Goal: Task Accomplishment & Management: Manage account settings

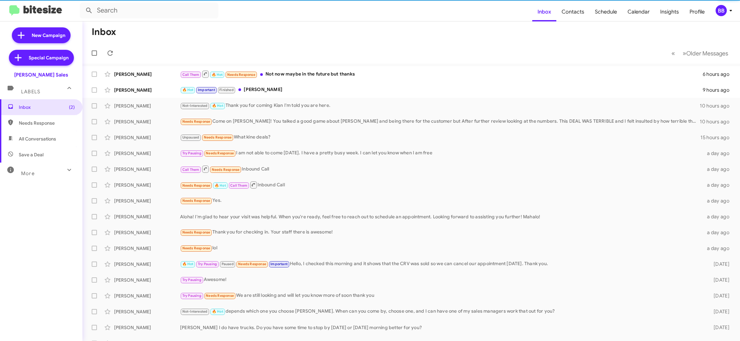
click at [730, 13] on icon at bounding box center [731, 11] width 8 height 8
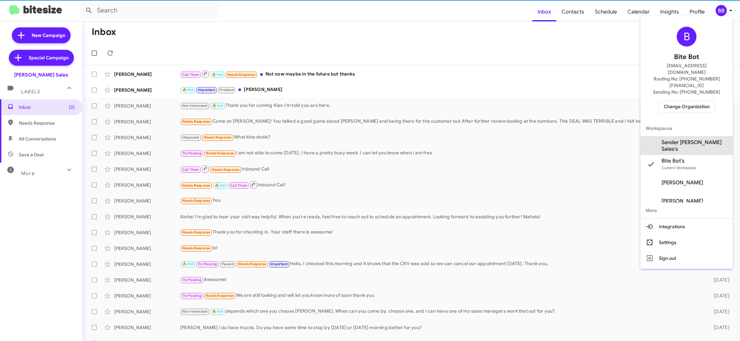
click at [703, 139] on span "Sender Tony Honda Sales's" at bounding box center [695, 145] width 66 height 13
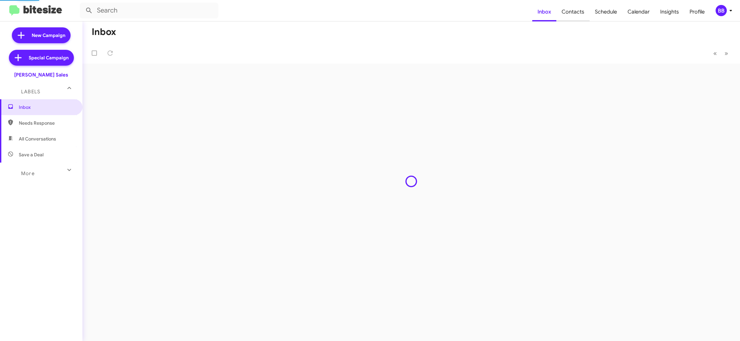
click at [576, 16] on span "Contacts" at bounding box center [572, 11] width 33 height 19
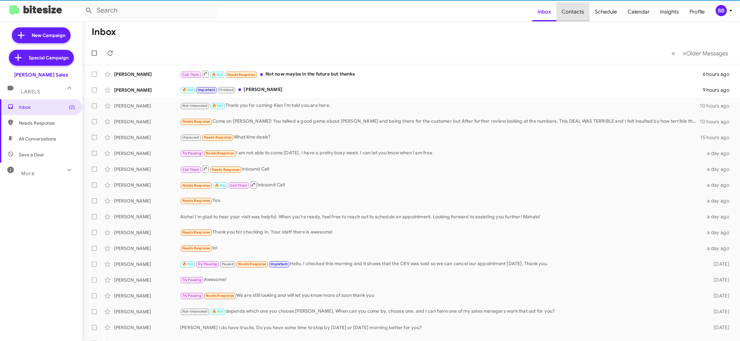
type input "in:groups"
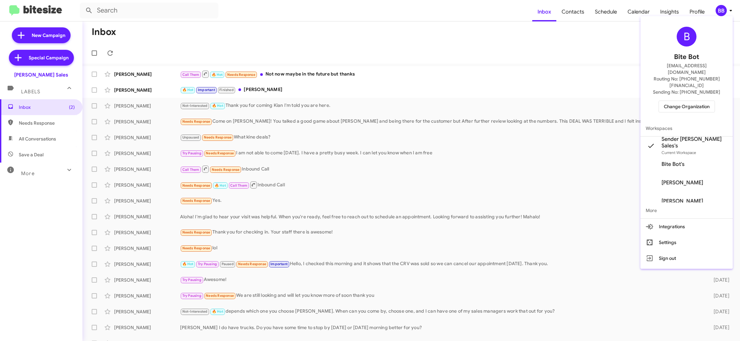
click at [573, 12] on div at bounding box center [370, 170] width 740 height 341
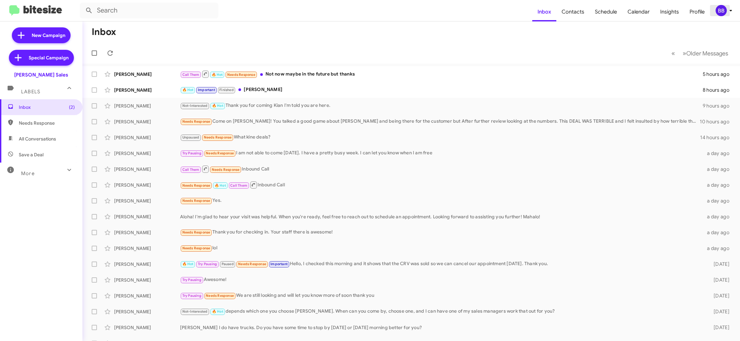
click at [727, 12] on span "BB" at bounding box center [725, 10] width 20 height 11
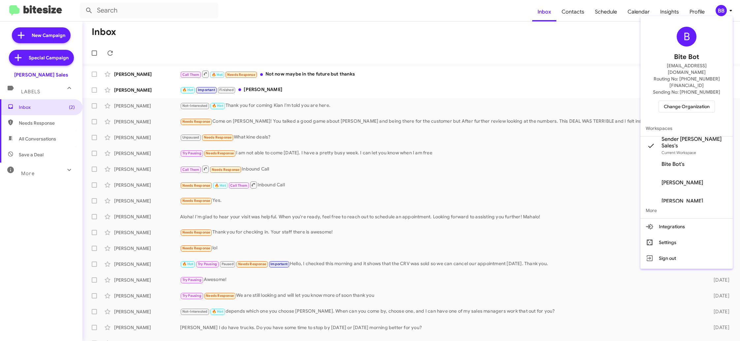
click at [727, 12] on div at bounding box center [370, 170] width 740 height 341
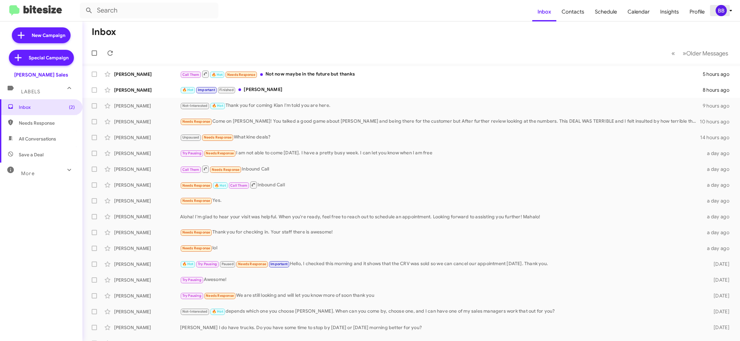
click at [722, 16] on div "BB" at bounding box center [721, 10] width 11 height 11
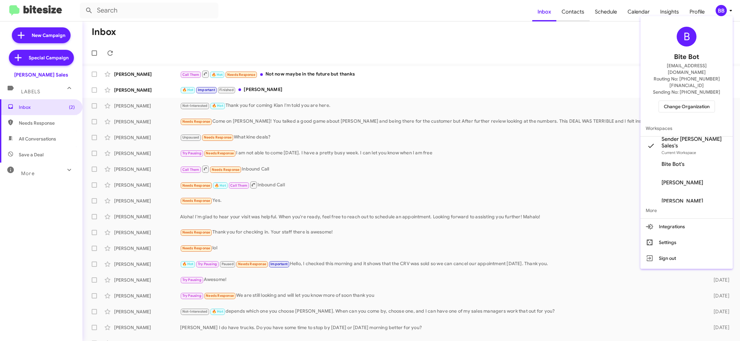
click at [564, 17] on div at bounding box center [370, 170] width 740 height 341
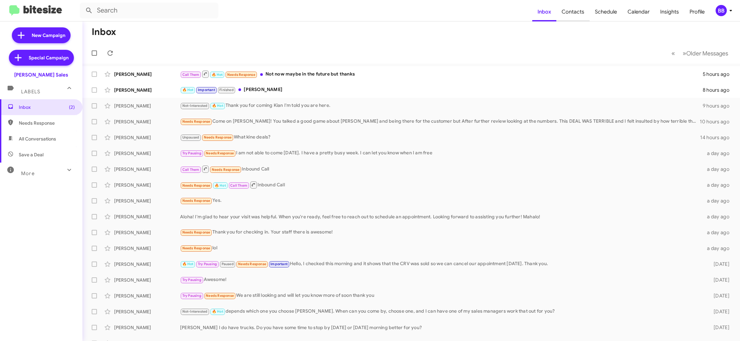
click at [563, 17] on span "Contacts" at bounding box center [572, 11] width 33 height 19
type input "in:groups"
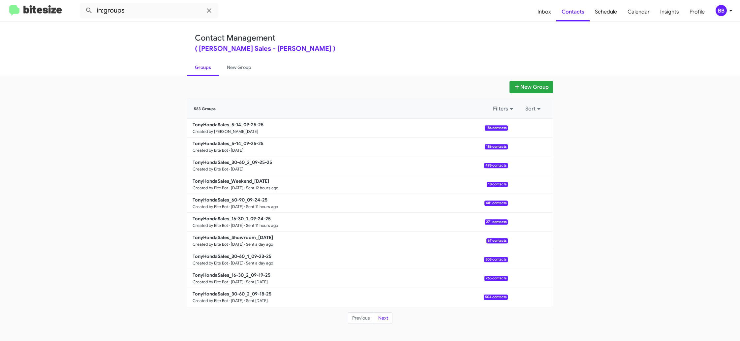
click at [217, 70] on link "Groups" at bounding box center [203, 67] width 32 height 17
click at [201, 70] on link "Groups" at bounding box center [203, 67] width 32 height 17
click at [603, 19] on span "Schedule" at bounding box center [606, 11] width 33 height 19
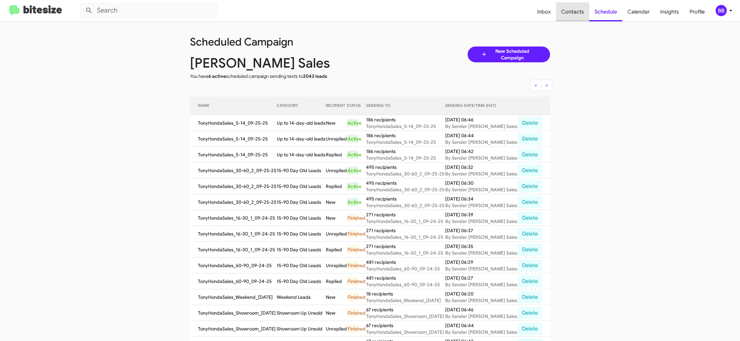
click at [571, 15] on span "Contacts" at bounding box center [572, 11] width 33 height 19
type input "in:groups"
click at [571, 15] on span "Contacts" at bounding box center [572, 11] width 33 height 19
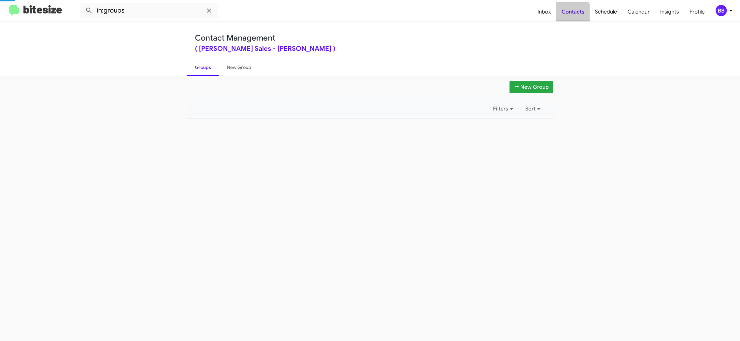
drag, startPoint x: 571, startPoint y: 15, endPoint x: 562, endPoint y: 16, distance: 8.3
click at [571, 15] on span "Contacts" at bounding box center [572, 11] width 33 height 19
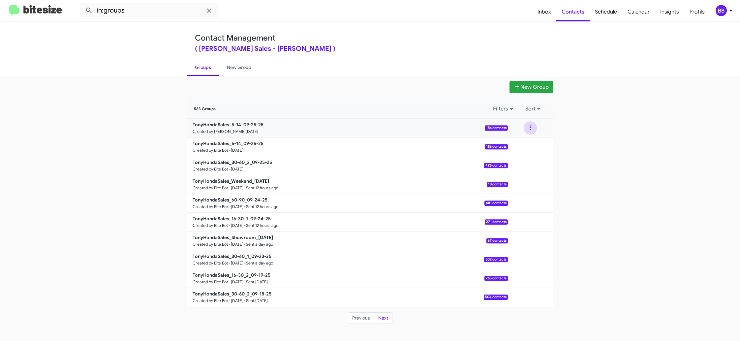
click at [529, 127] on button at bounding box center [530, 127] width 13 height 13
click at [518, 158] on button "Archive" at bounding box center [510, 162] width 53 height 16
click at [722, 9] on div "BB" at bounding box center [721, 10] width 11 height 11
click at [611, 16] on span "Schedule" at bounding box center [606, 11] width 33 height 19
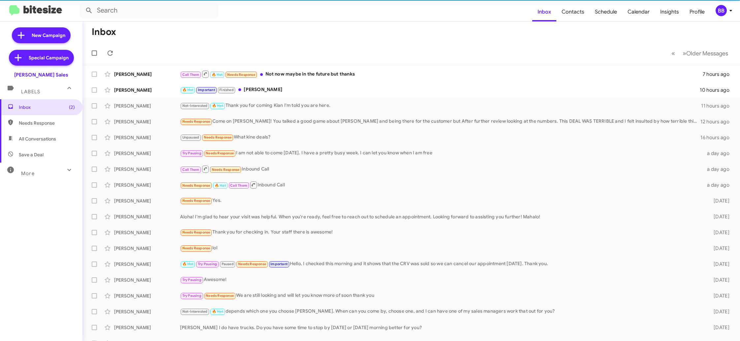
drag, startPoint x: 725, startPoint y: 11, endPoint x: 721, endPoint y: 14, distance: 4.7
click at [725, 11] on div "BB" at bounding box center [721, 10] width 11 height 11
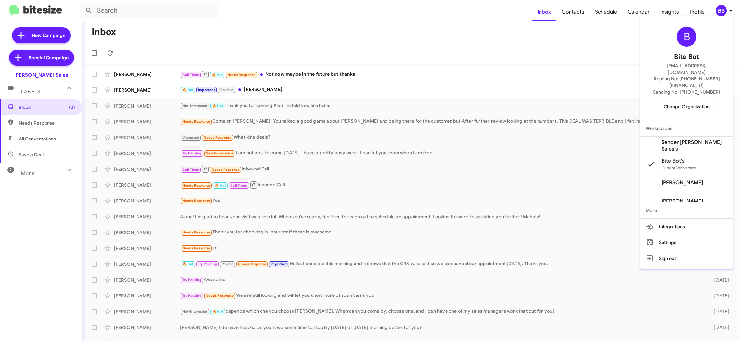
click at [684, 101] on span "Change Organization" at bounding box center [687, 106] width 46 height 11
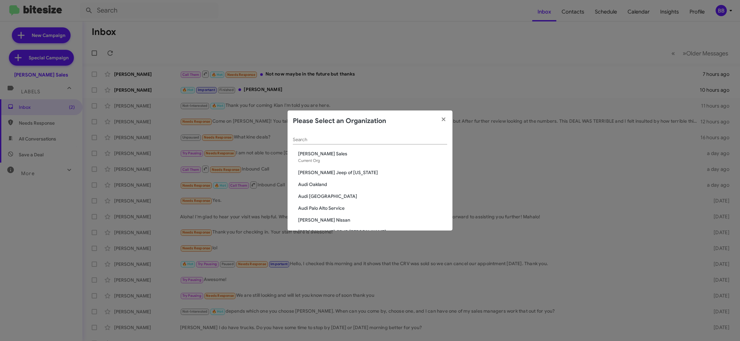
click at [303, 136] on div "Search" at bounding box center [370, 138] width 154 height 13
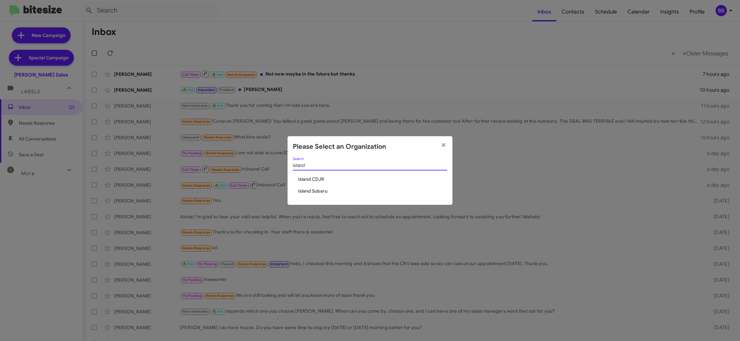
type input "island"
click at [311, 190] on span "Island Subaru" at bounding box center [372, 191] width 149 height 7
drag, startPoint x: 311, startPoint y: 190, endPoint x: 306, endPoint y: 188, distance: 5.8
click at [311, 190] on span "Island Subaru" at bounding box center [372, 191] width 149 height 7
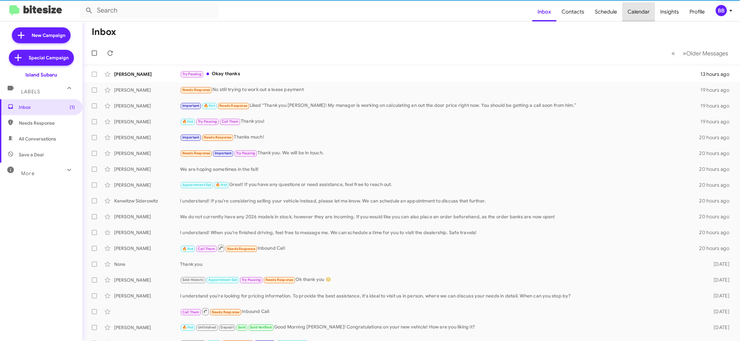
click at [630, 16] on span "Calendar" at bounding box center [638, 11] width 33 height 19
click at [599, 17] on span "Schedule" at bounding box center [606, 11] width 33 height 19
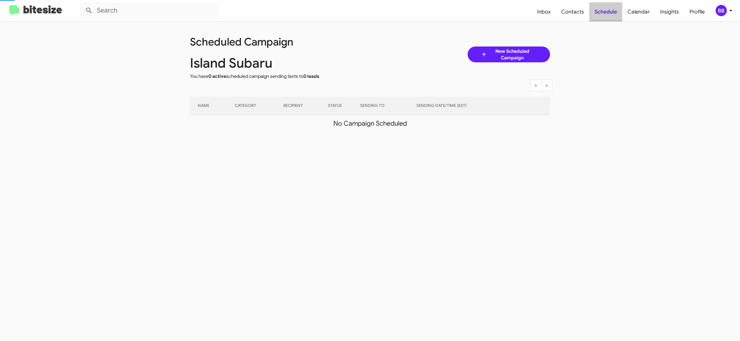
click at [599, 17] on span "Schedule" at bounding box center [605, 11] width 33 height 19
click at [727, 16] on span "BB" at bounding box center [725, 10] width 20 height 11
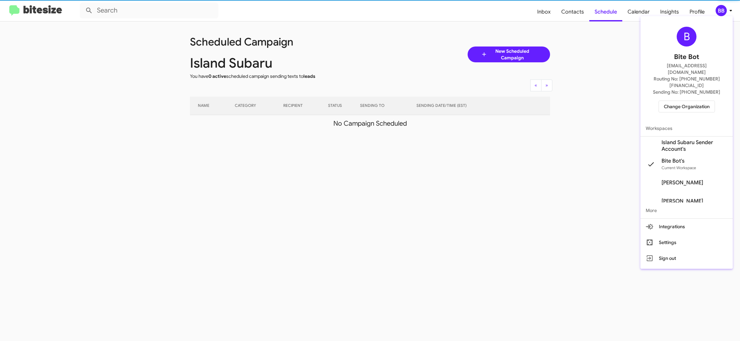
click at [688, 139] on span "Island Subaru Sender Account's" at bounding box center [695, 145] width 66 height 13
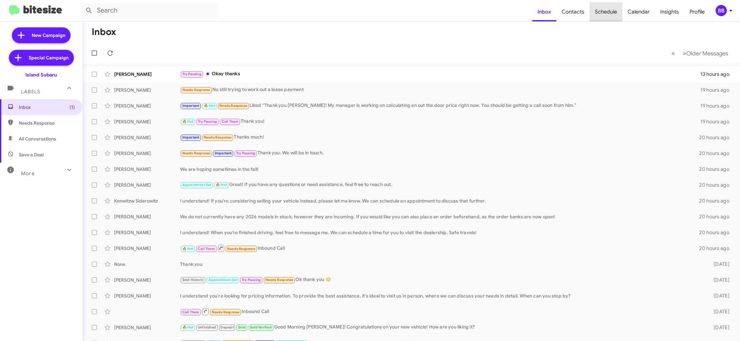
click at [603, 16] on span "Schedule" at bounding box center [606, 11] width 33 height 19
